Goal: Transaction & Acquisition: Obtain resource

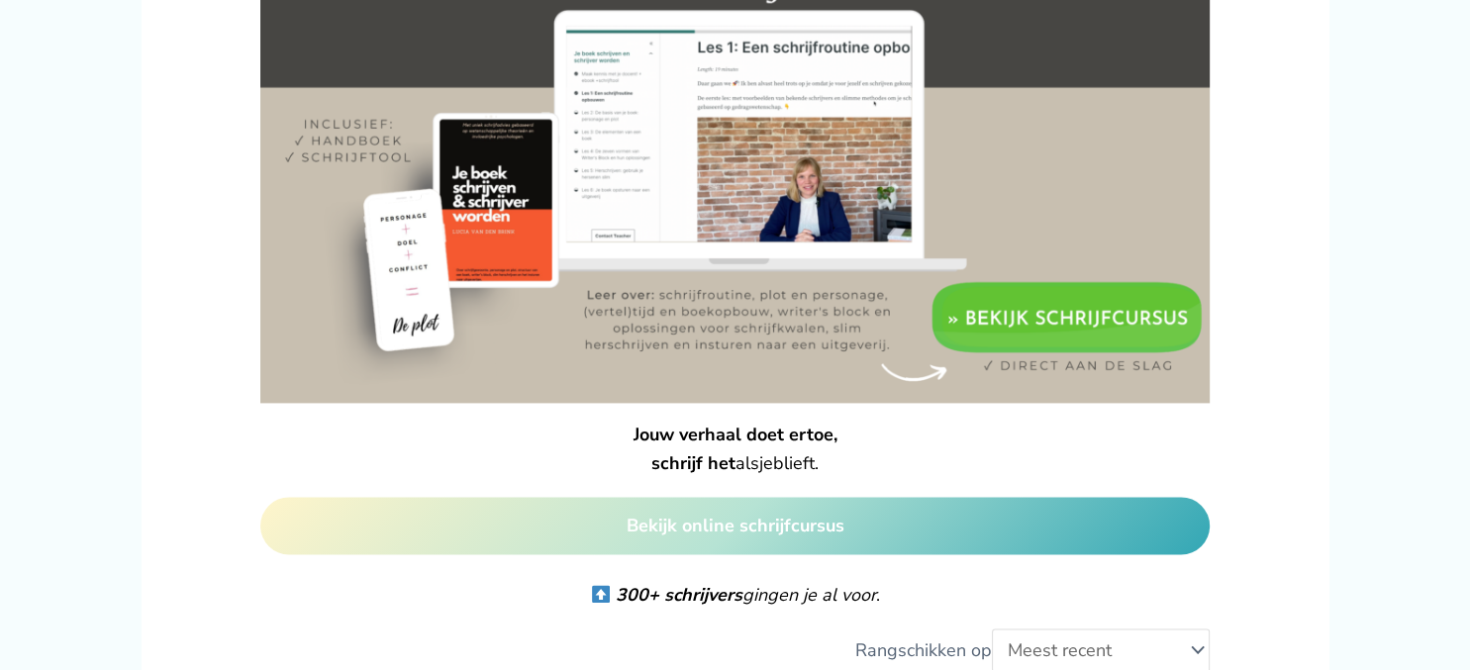
scroll to position [2509, 0]
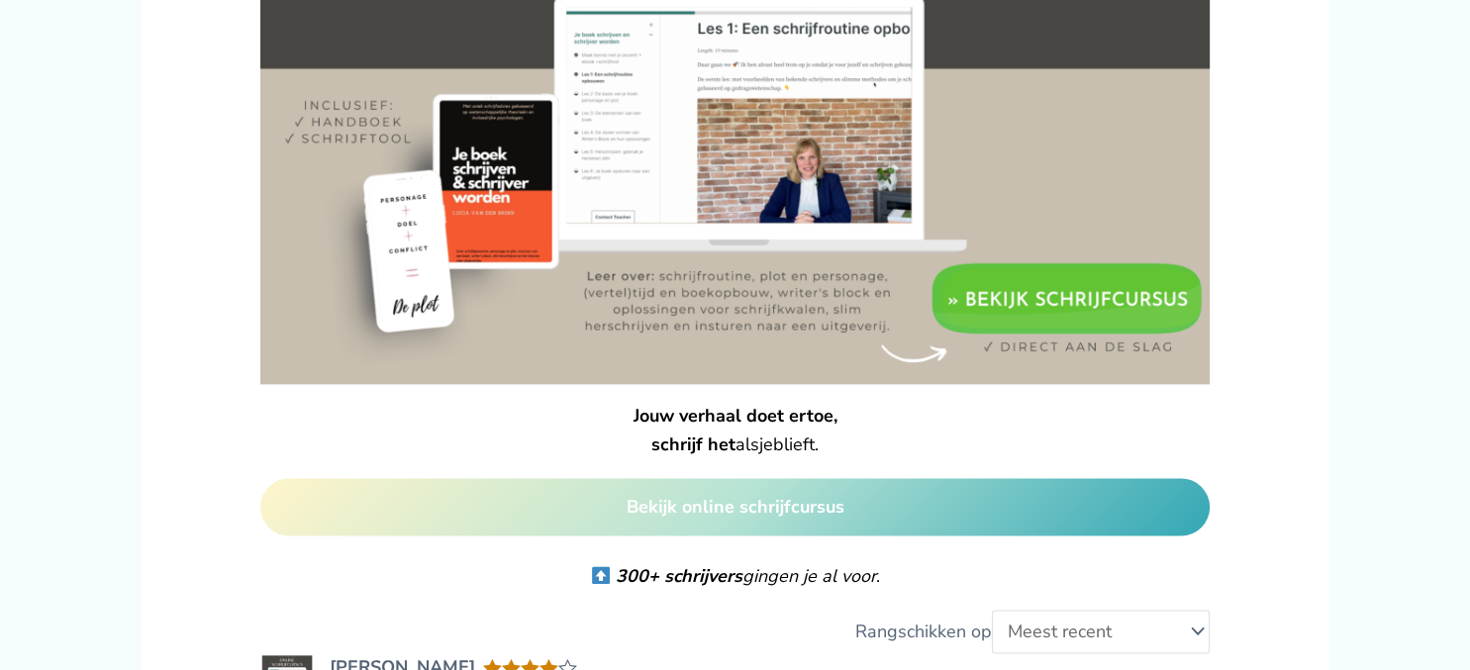
click at [1071, 266] on img at bounding box center [735, 146] width 950 height 475
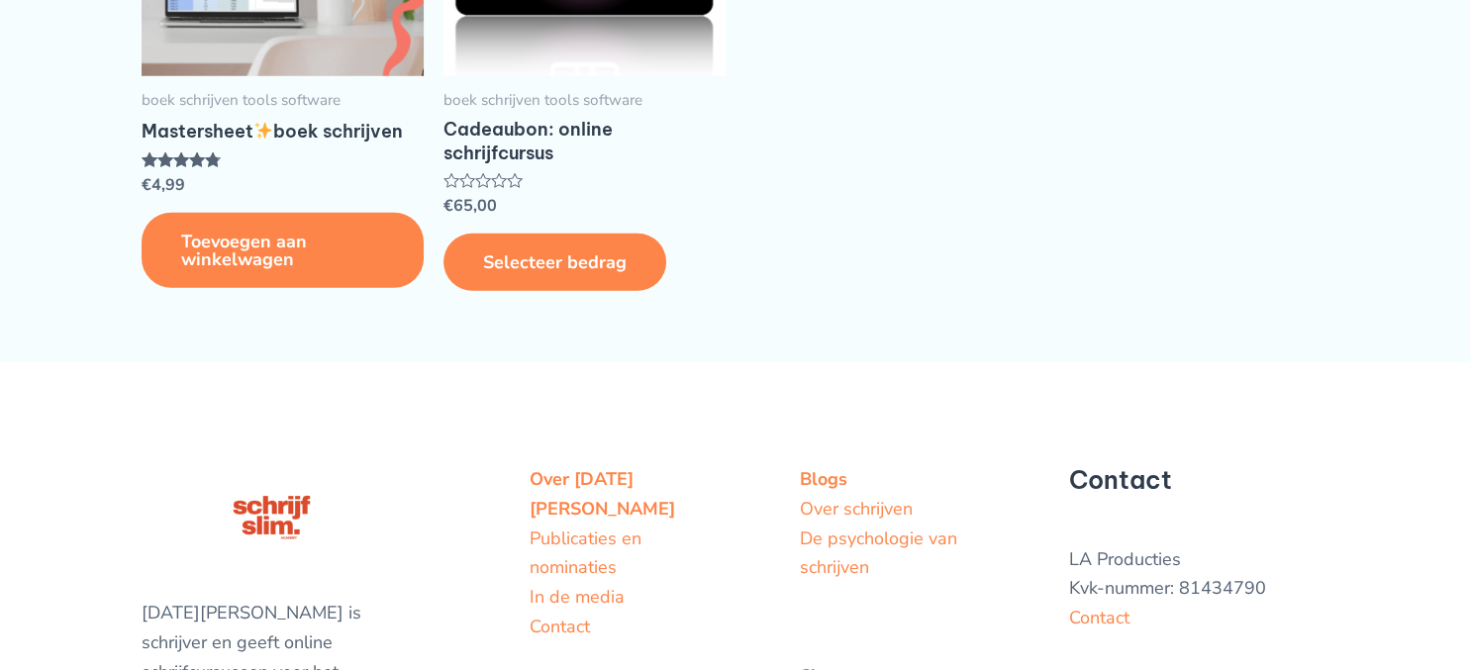
scroll to position [5331, 0]
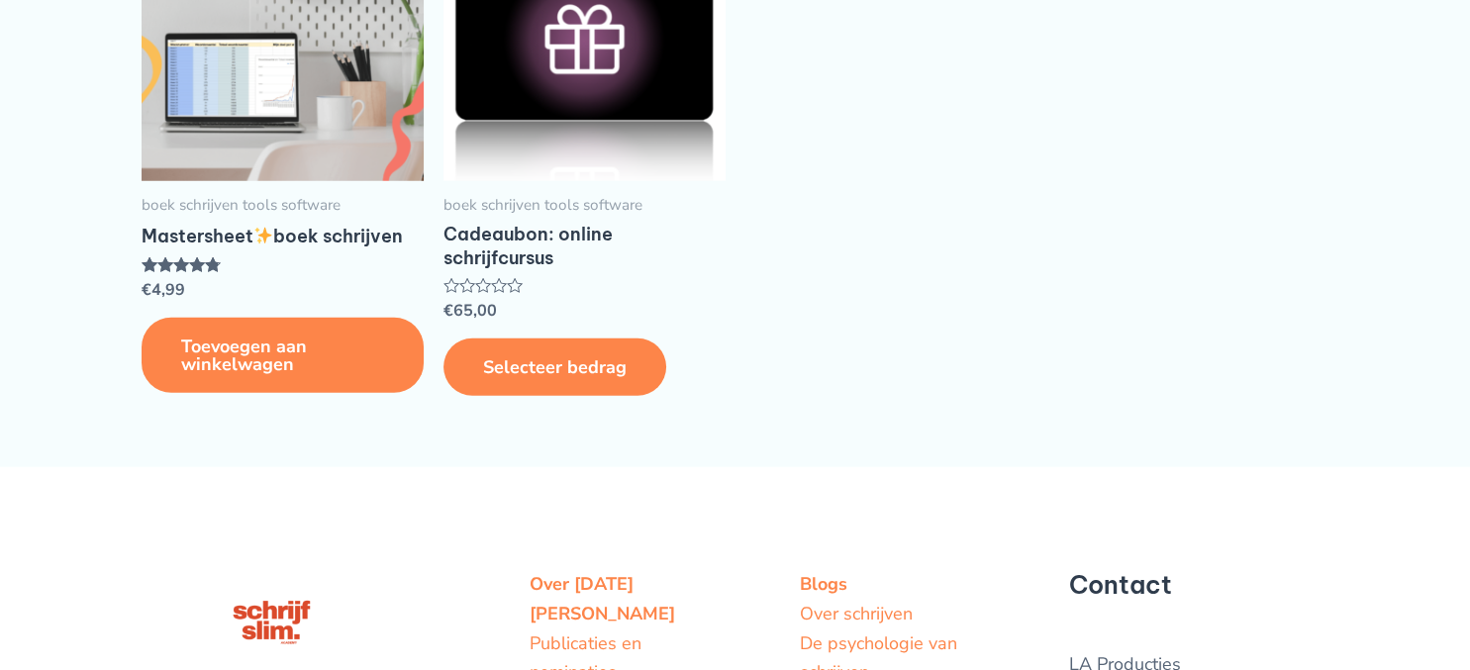
click at [279, 247] on h2 "Mastersheet boek schrijven" at bounding box center [283, 236] width 282 height 23
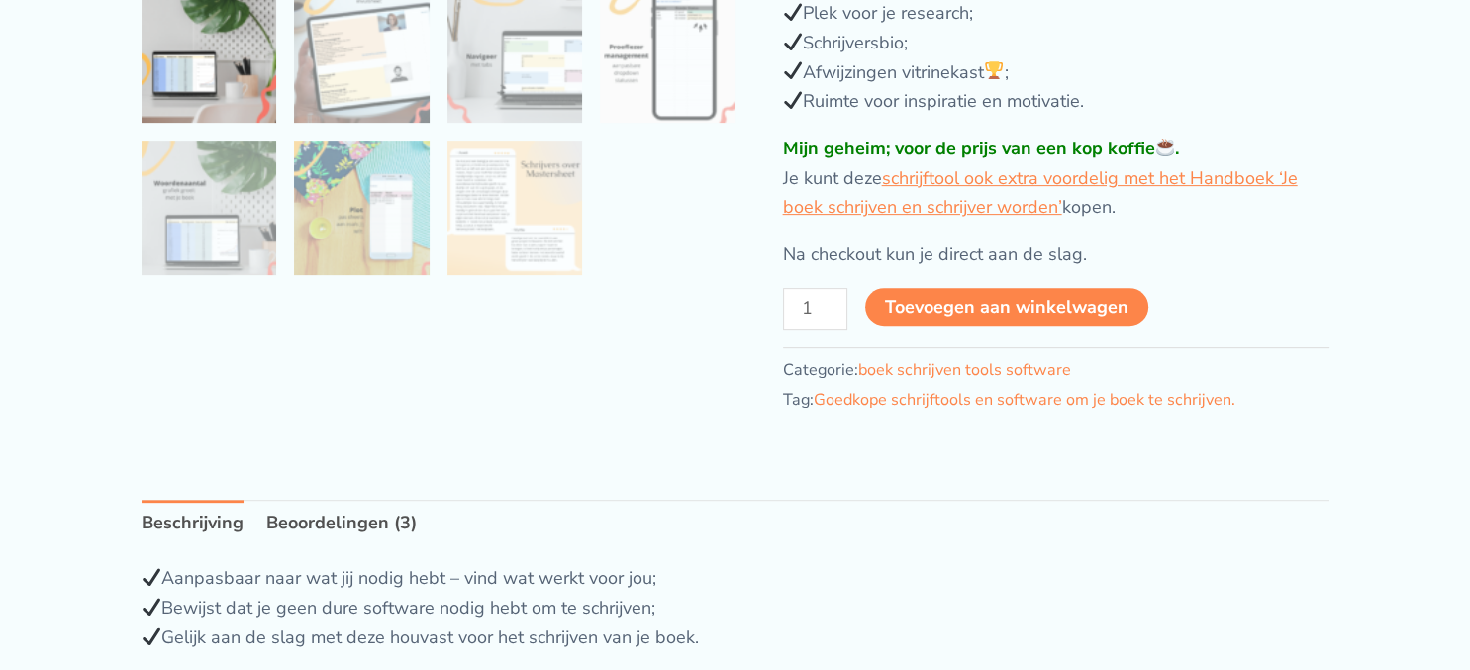
scroll to position [732, 0]
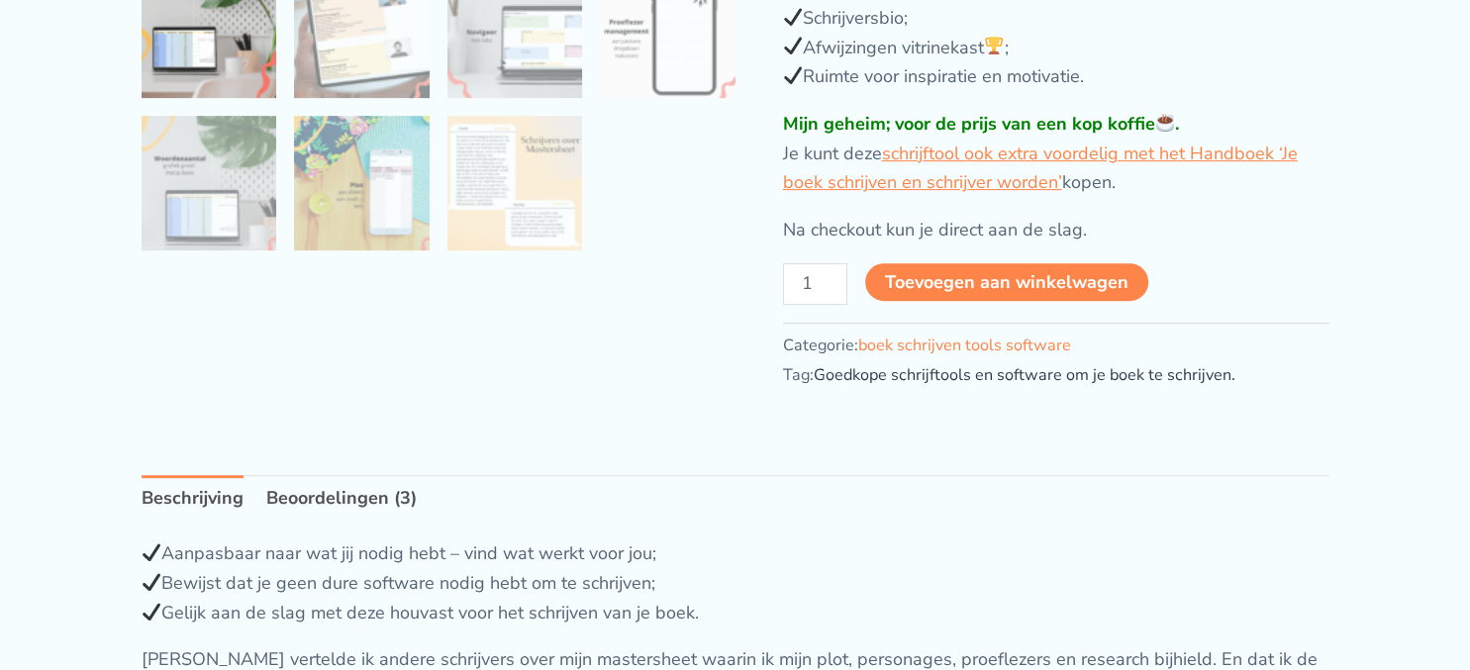
click at [1053, 369] on link "Goedkope schrijftools en software om je boek te schrijven." at bounding box center [1025, 375] width 422 height 22
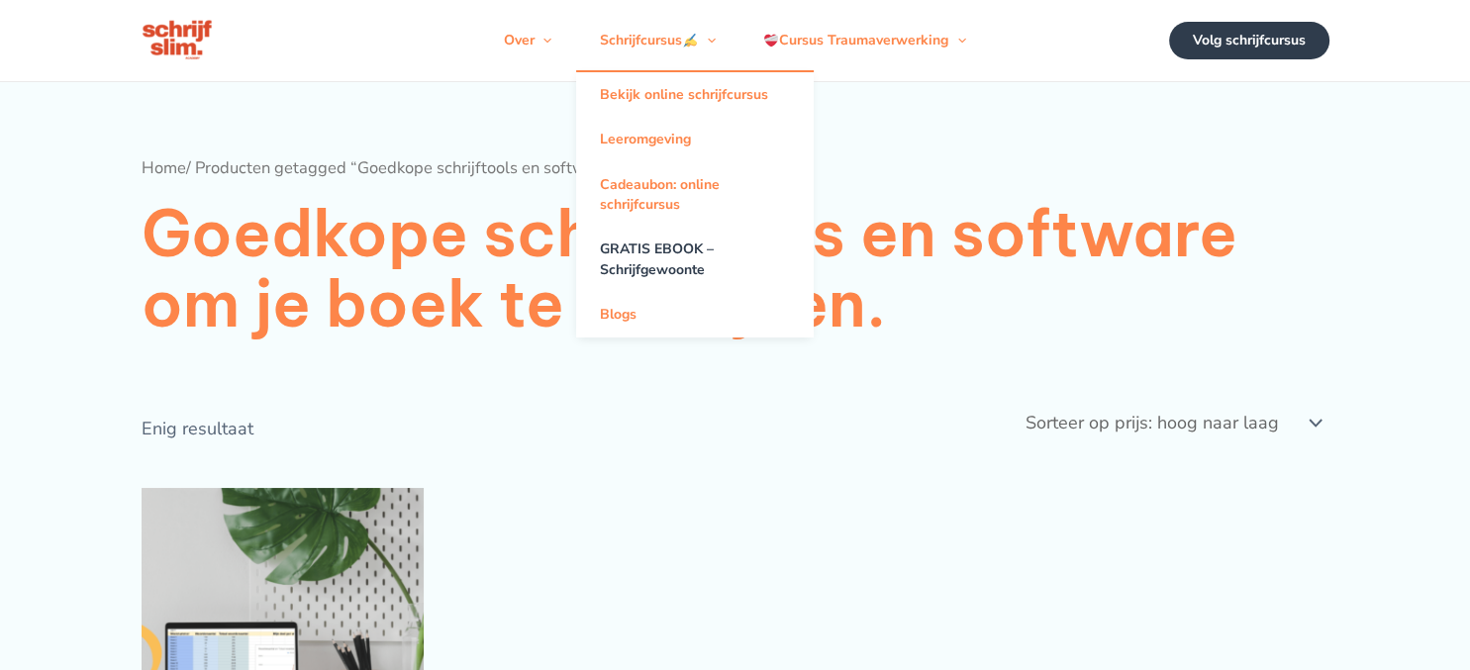
drag, startPoint x: 688, startPoint y: 276, endPoint x: 698, endPoint y: 275, distance: 9.9
click at [688, 277] on link "GRATIS EBOOK – Schrijfgewoonte" at bounding box center [695, 260] width 238 height 65
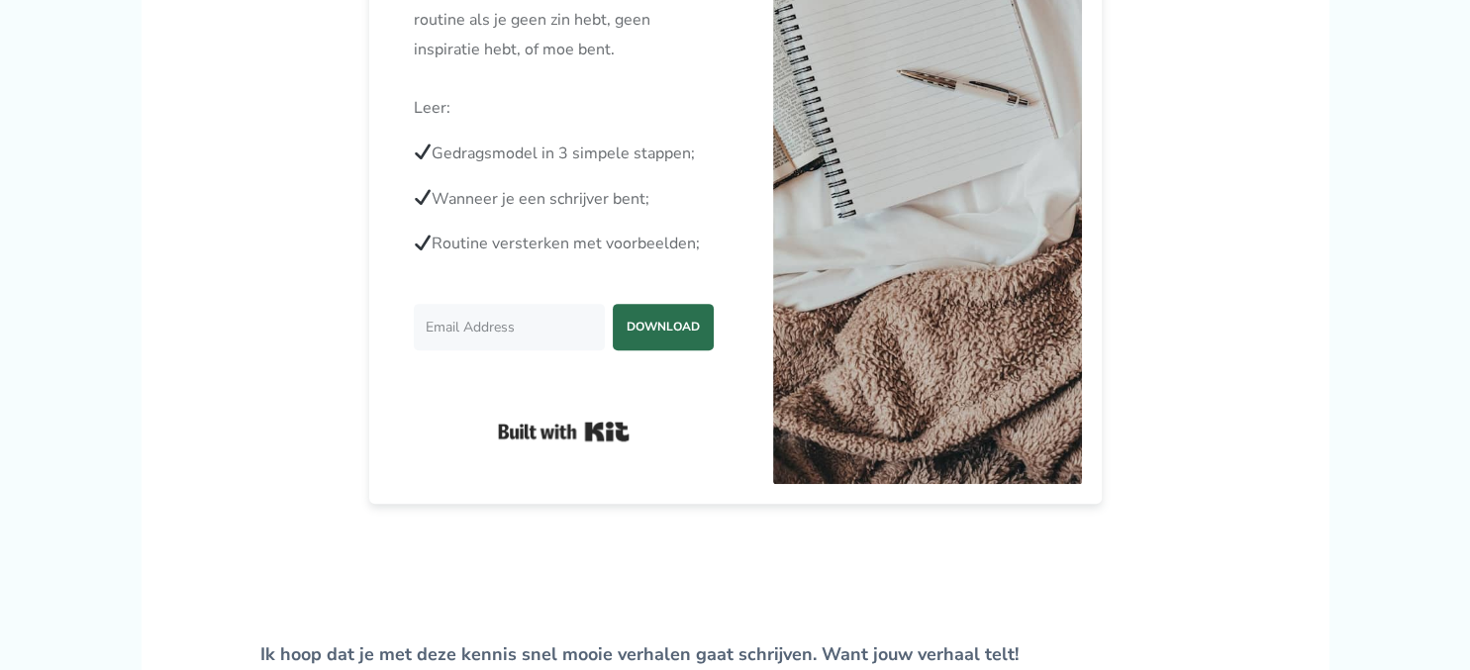
scroll to position [627, 0]
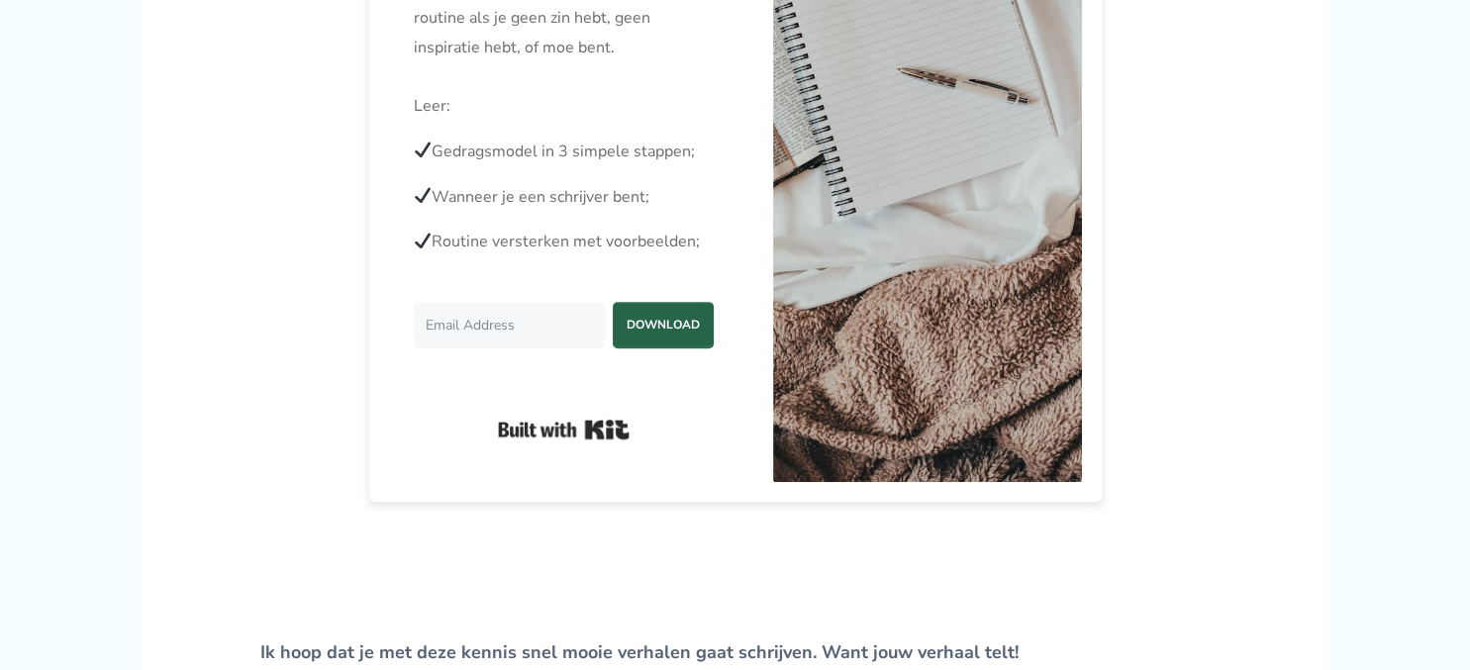
click at [668, 346] on span "DOWNLOAD" at bounding box center [663, 325] width 101 height 42
click at [442, 348] on input "Email Address" at bounding box center [509, 325] width 191 height 47
type input "tanyabisbeter@gmail.com"
click at [613, 302] on button "DOWNLOAD" at bounding box center [663, 325] width 101 height 47
